Goal: Book appointment/travel/reservation

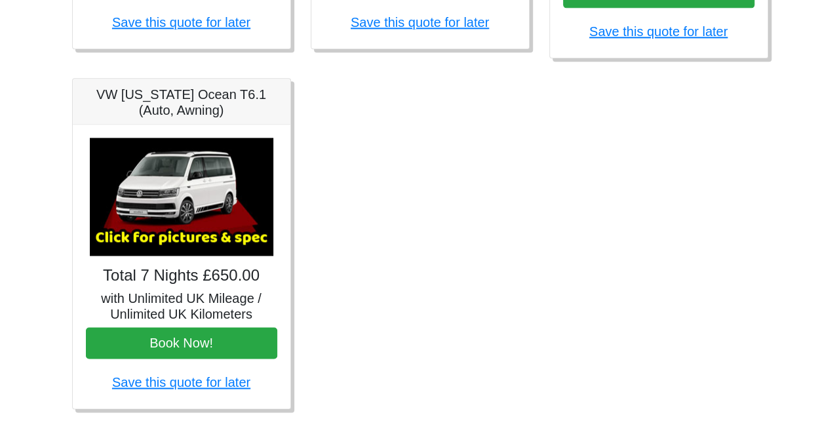
scroll to position [869, 0]
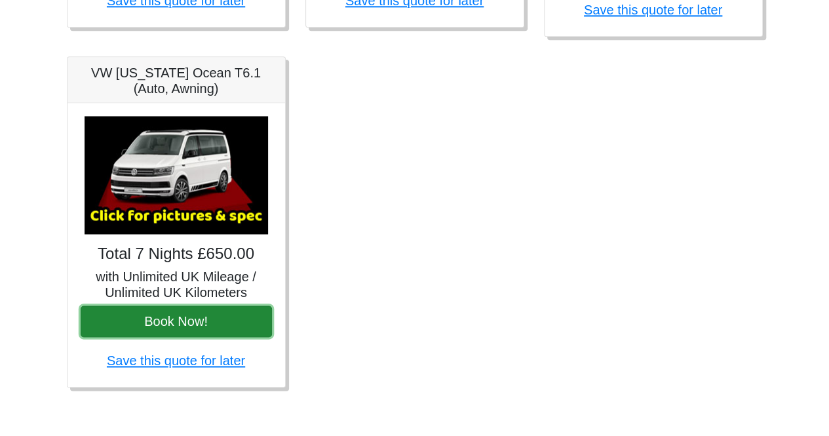
click at [194, 318] on button "Book Now!" at bounding box center [176, 320] width 191 height 31
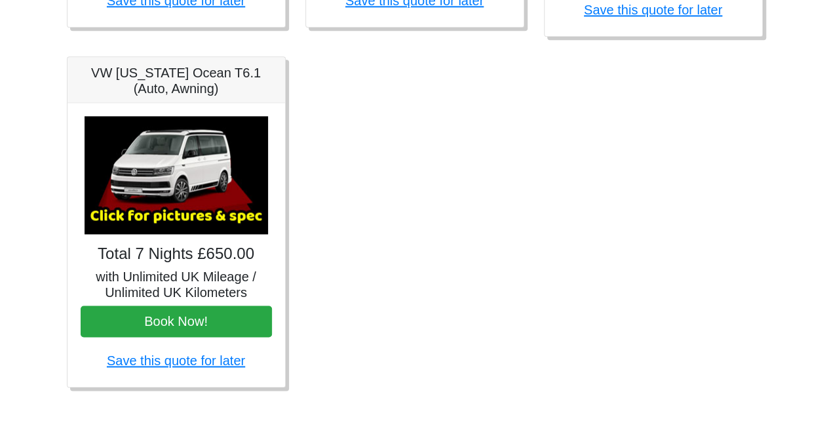
click at [145, 166] on img at bounding box center [176, 175] width 183 height 118
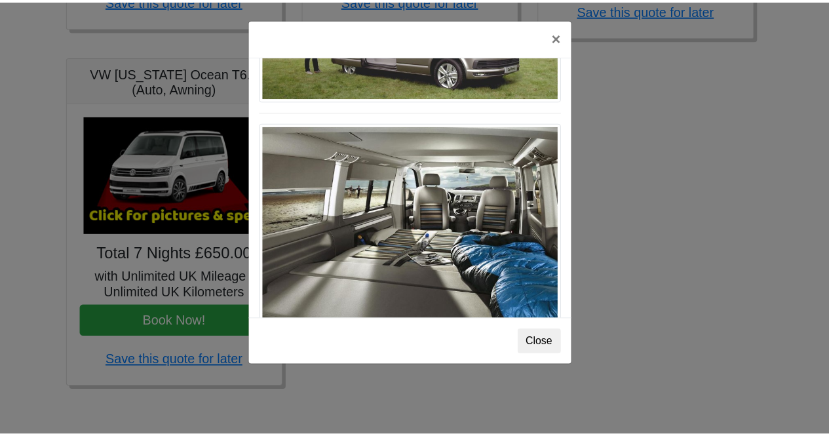
scroll to position [1426, 0]
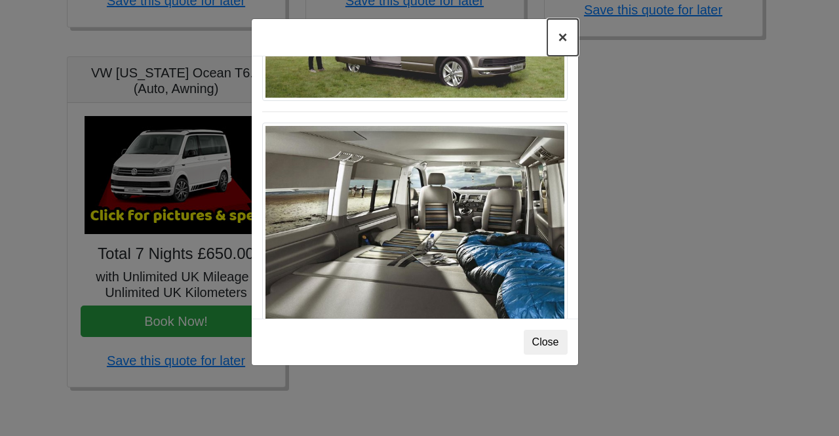
click at [563, 40] on button "×" at bounding box center [562, 37] width 30 height 37
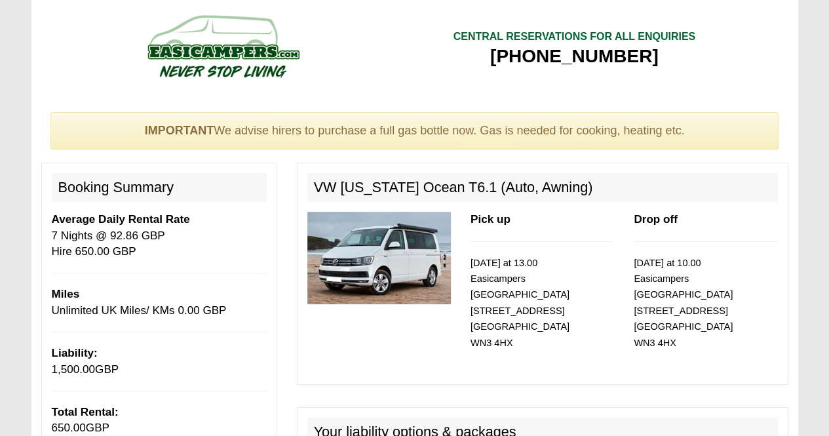
click at [419, 276] on img at bounding box center [378, 258] width 143 height 92
